Goal: Navigation & Orientation: Go to known website

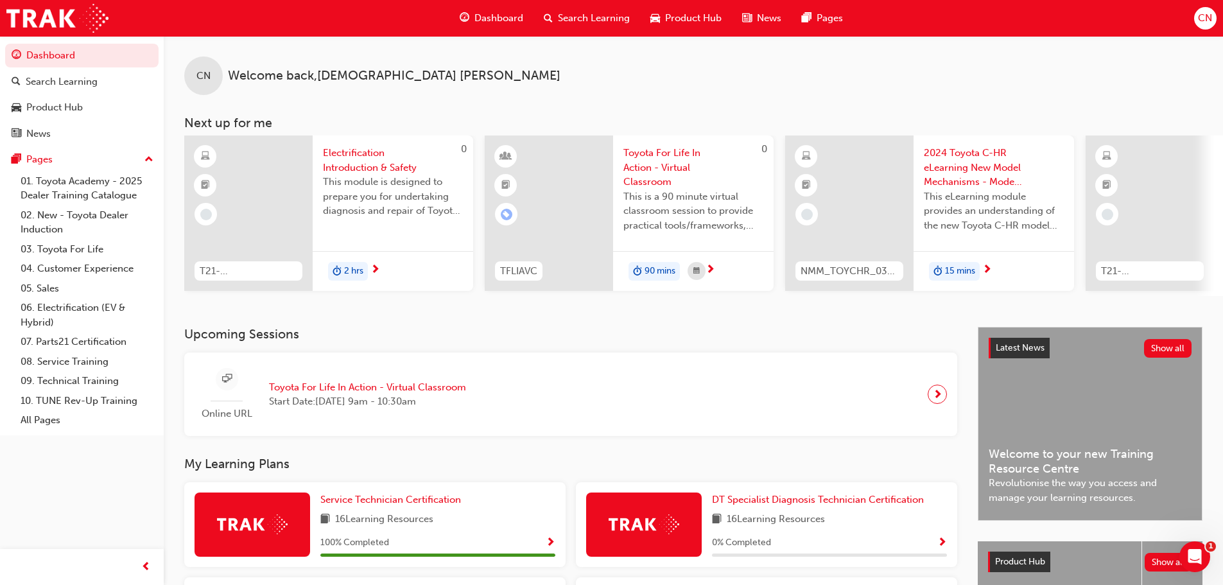
click at [1211, 19] on span "CN" at bounding box center [1205, 18] width 14 height 15
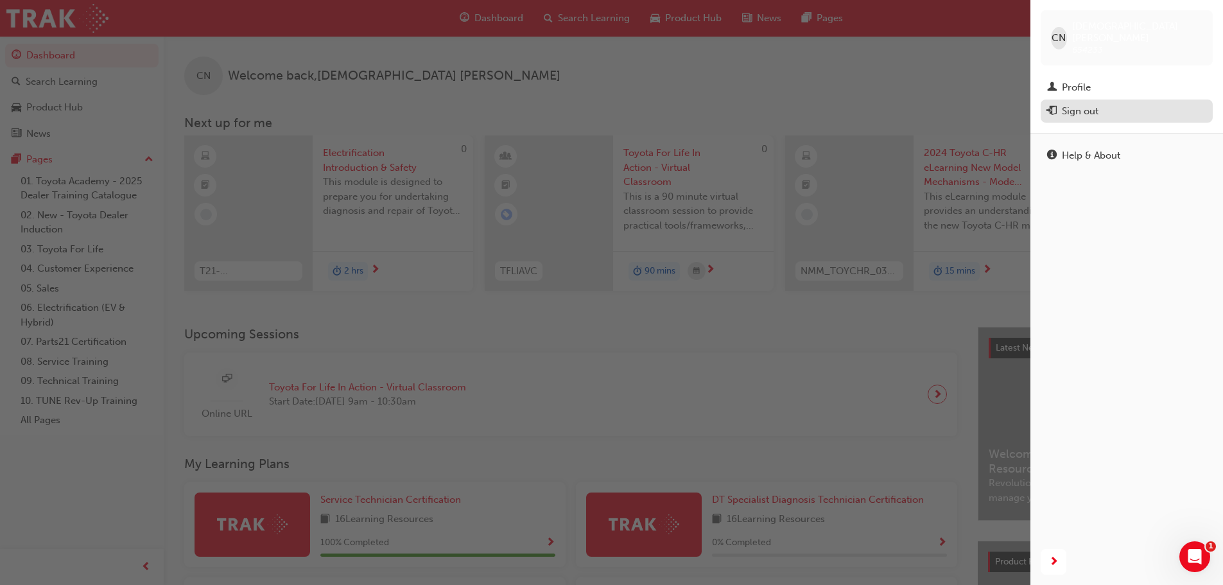
click at [1080, 104] on div "Sign out" at bounding box center [1080, 111] width 37 height 15
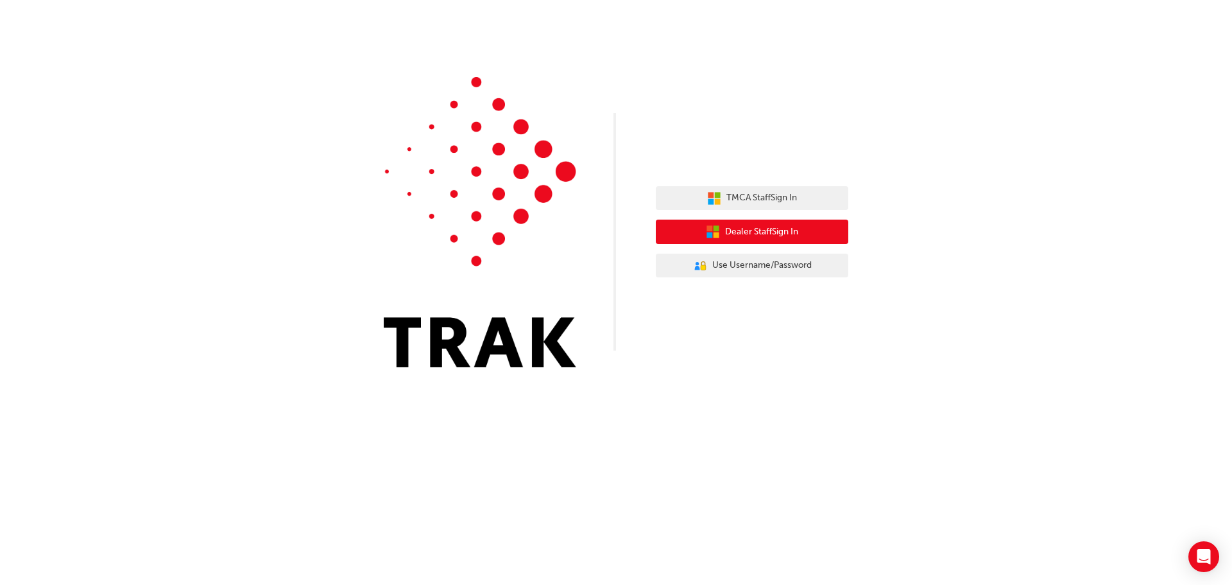
click at [738, 234] on span "Dealer Staff Sign In" at bounding box center [761, 232] width 73 height 15
click at [740, 224] on button "Dealer Staff Sign In" at bounding box center [752, 232] width 193 height 24
